Goal: Entertainment & Leisure: Consume media (video, audio)

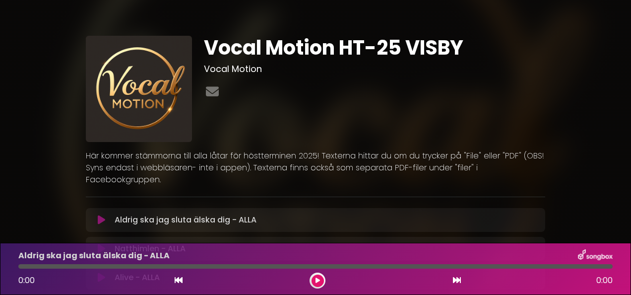
click at [96, 215] on button at bounding box center [101, 220] width 19 height 10
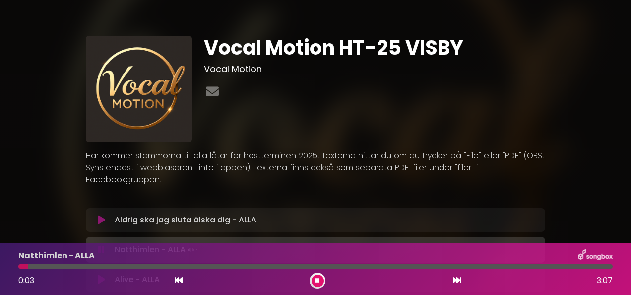
click at [318, 280] on icon at bounding box center [317, 280] width 4 height 6
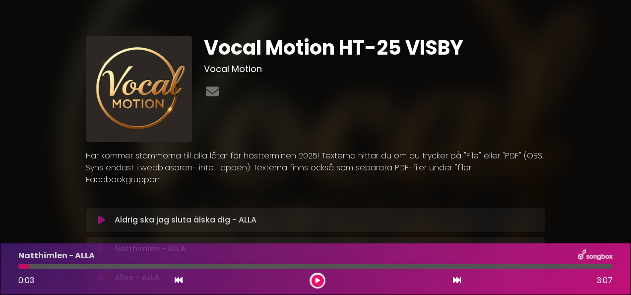
click at [318, 280] on icon at bounding box center [317, 280] width 4 height 6
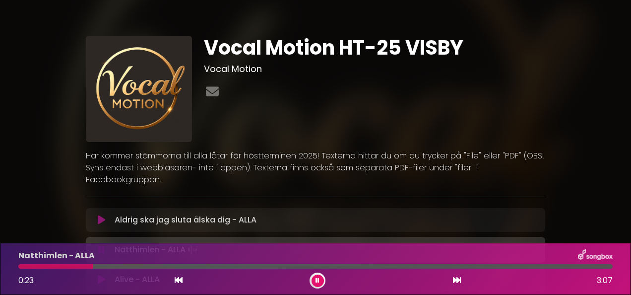
click at [318, 280] on icon at bounding box center [317, 280] width 4 height 6
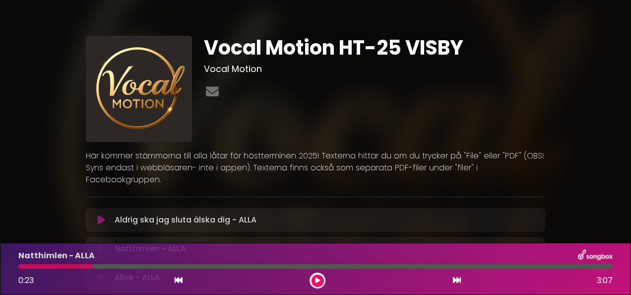
click at [318, 280] on icon at bounding box center [317, 280] width 4 height 6
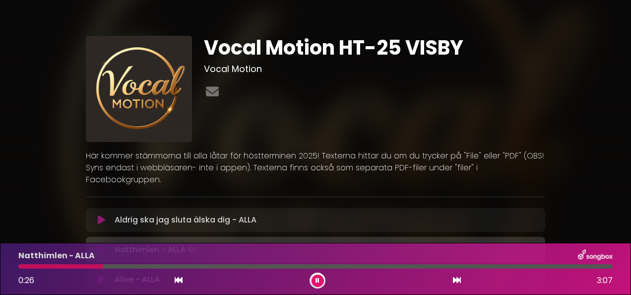
click at [318, 280] on icon at bounding box center [317, 280] width 4 height 6
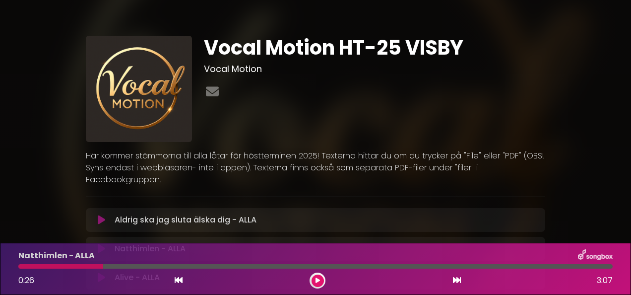
click at [217, 243] on div "Natthimlen - ALLA Loading Track..." at bounding box center [325, 249] width 429 height 12
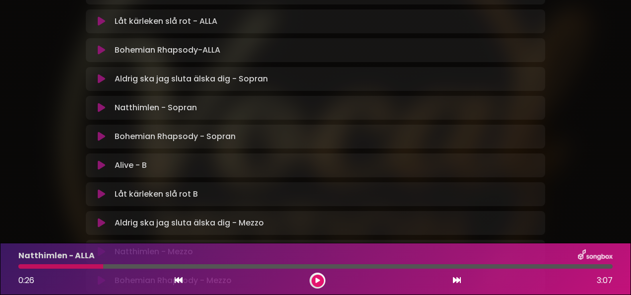
scroll to position [298, 0]
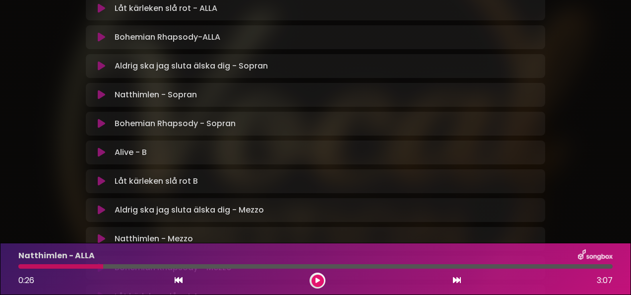
click at [100, 205] on icon at bounding box center [101, 210] width 7 height 10
click at [106, 234] on button at bounding box center [101, 239] width 19 height 10
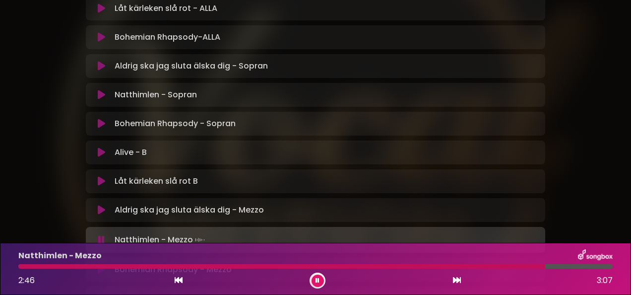
click at [497, 264] on div at bounding box center [281, 266] width 527 height 4
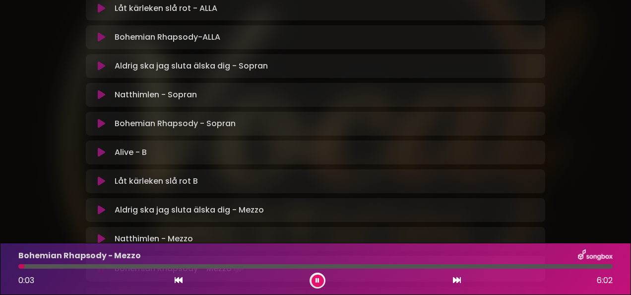
click at [466, 233] on div "Natthimlen - Mezzo Loading Track..." at bounding box center [325, 239] width 429 height 12
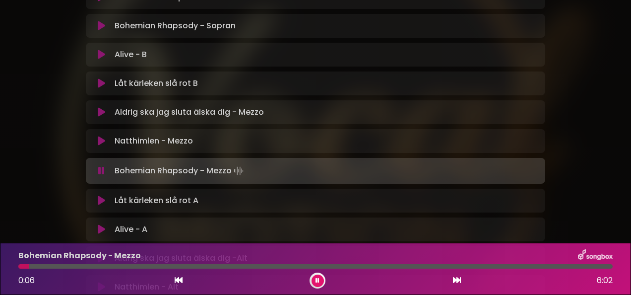
scroll to position [397, 0]
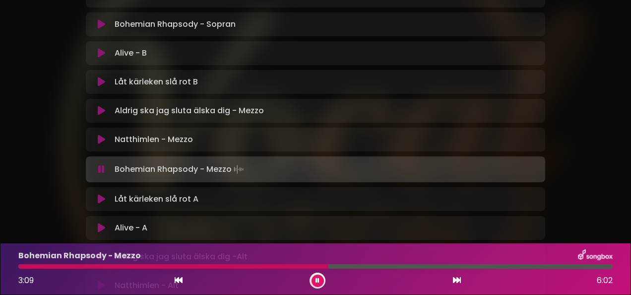
click at [316, 279] on icon at bounding box center [317, 280] width 4 height 6
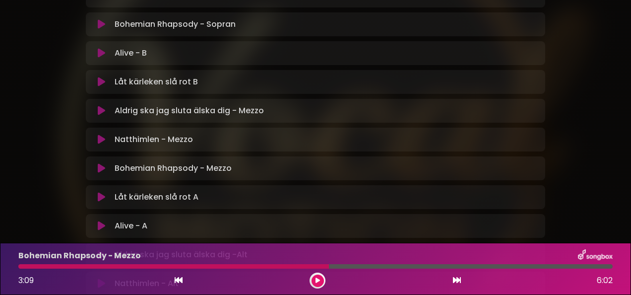
click at [316, 279] on icon at bounding box center [317, 280] width 4 height 6
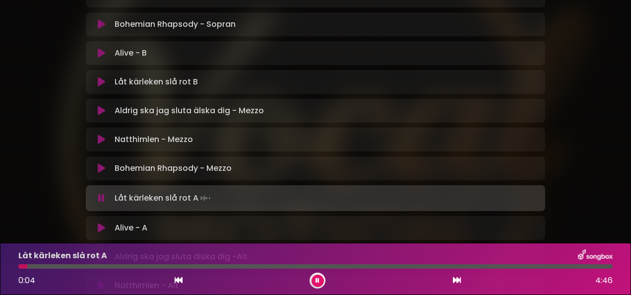
click at [314, 278] on button at bounding box center [317, 280] width 12 height 12
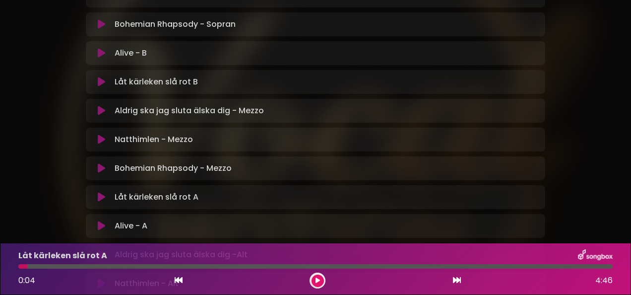
click at [100, 77] on icon at bounding box center [101, 82] width 7 height 10
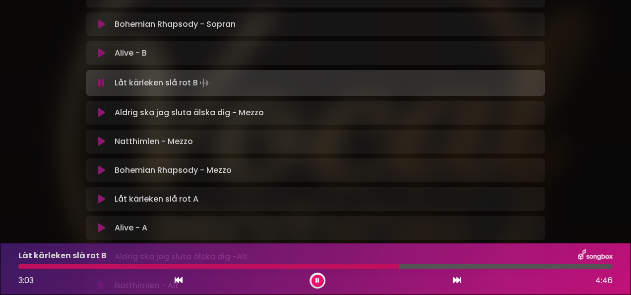
click at [317, 280] on icon at bounding box center [317, 280] width 4 height 6
